Goal: Use online tool/utility: Use online tool/utility

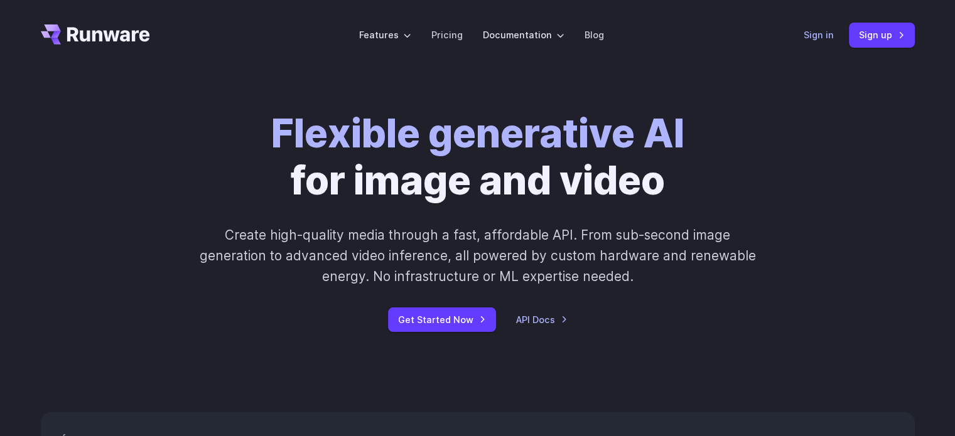
click at [818, 38] on link "Sign in" at bounding box center [819, 35] width 30 height 14
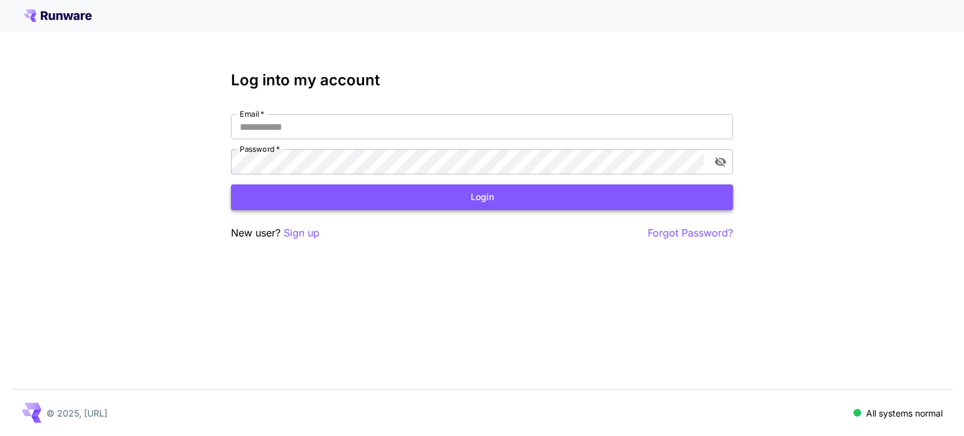
type input "**********"
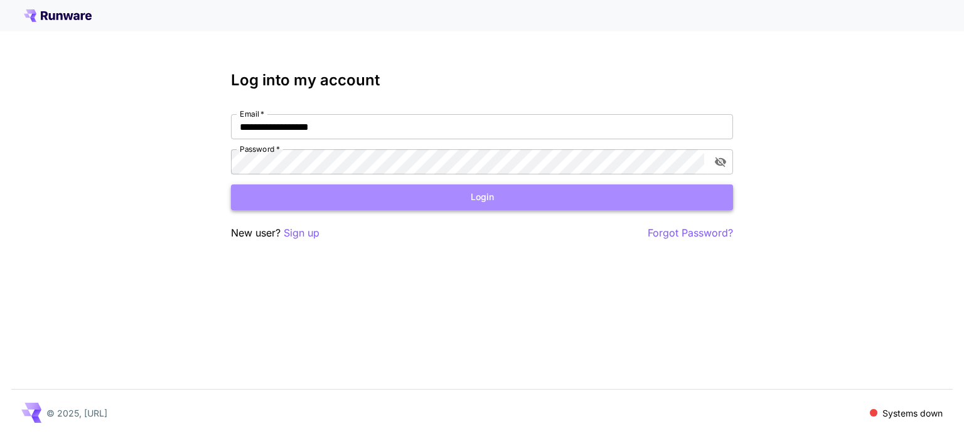
click at [520, 203] on button "Login" at bounding box center [482, 198] width 502 height 26
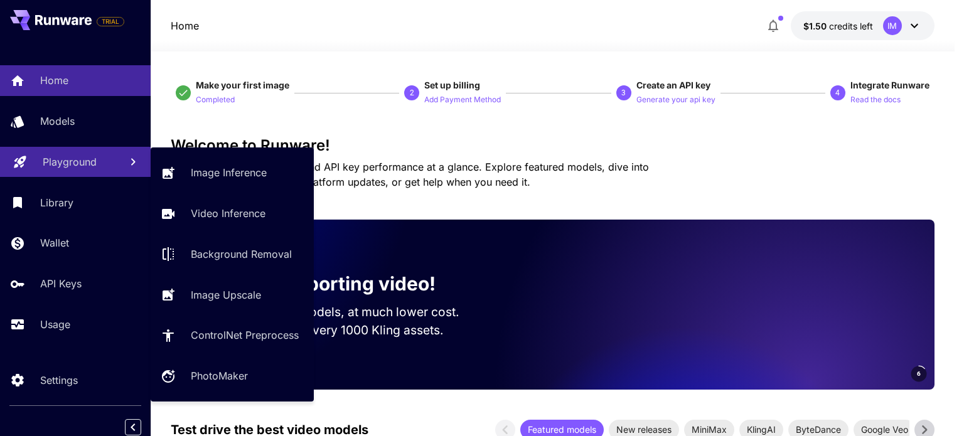
click at [65, 155] on p "Playground" at bounding box center [70, 161] width 54 height 15
